Goal: Check status: Check status

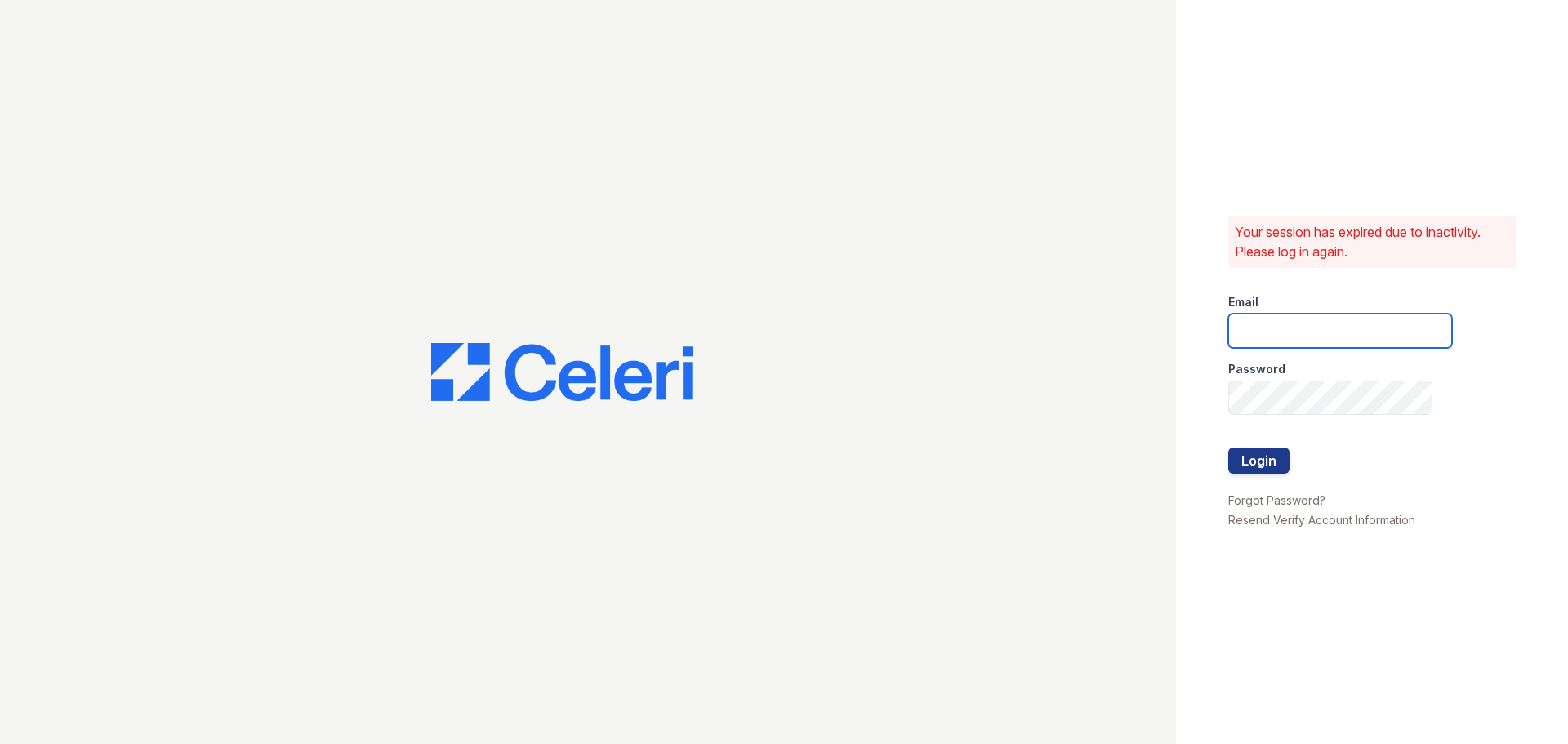
type input "[DOMAIN_NAME][EMAIL_ADDRESS][DOMAIN_NAME]"
click at [1290, 462] on form "Email [DOMAIN_NAME][EMAIL_ADDRESS][DOMAIN_NAME] Password Login" at bounding box center [1340, 385] width 224 height 209
click at [1271, 462] on button "Login" at bounding box center [1259, 460] width 62 height 26
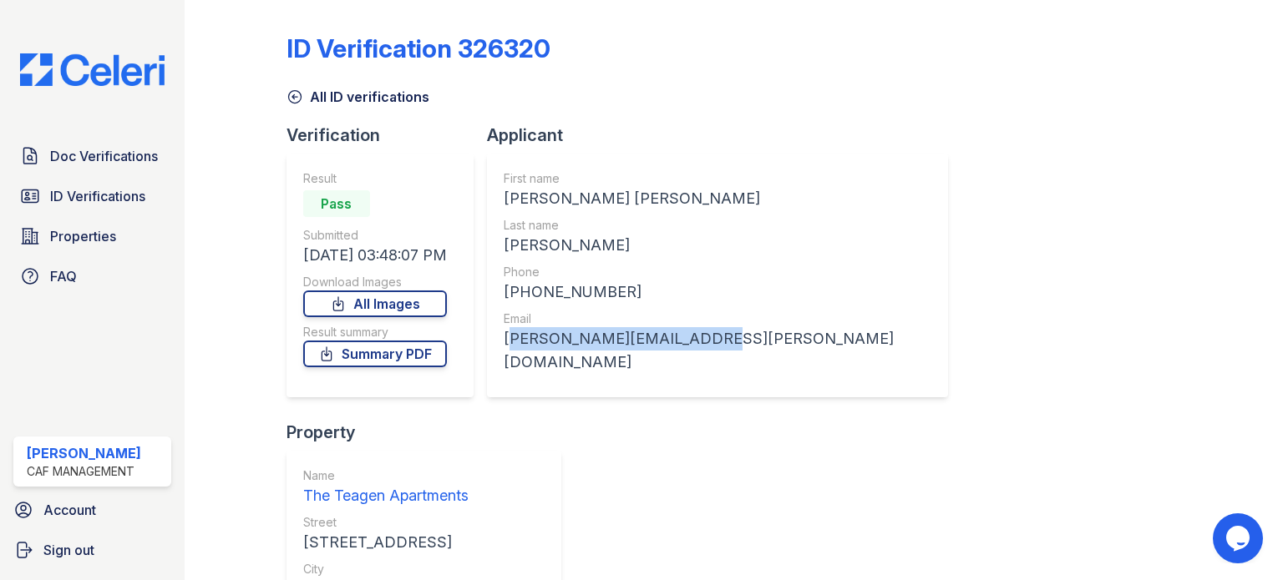
drag, startPoint x: 705, startPoint y: 342, endPoint x: 510, endPoint y: 353, distance: 194.9
click at [510, 353] on div "First name MELANIE ERIN Last name HAGAN Phone +14058613355 Email melanie.e.bach…" at bounding box center [717, 276] width 461 height 244
copy div "melanie.e.bach@gmail.com"
